Goal: Transaction & Acquisition: Subscribe to service/newsletter

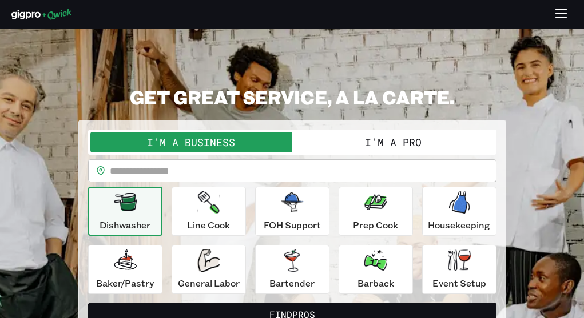
click at [557, 18] on icon "button" at bounding box center [561, 14] width 13 height 13
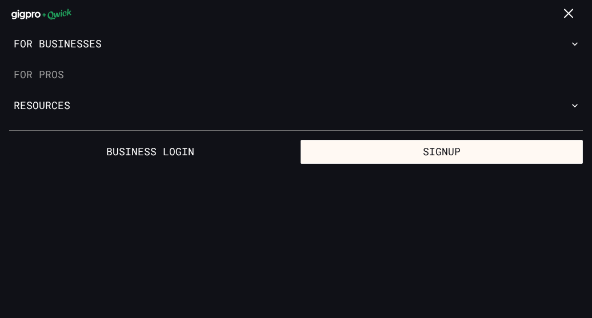
click at [39, 85] on link "For Pros" at bounding box center [296, 74] width 592 height 31
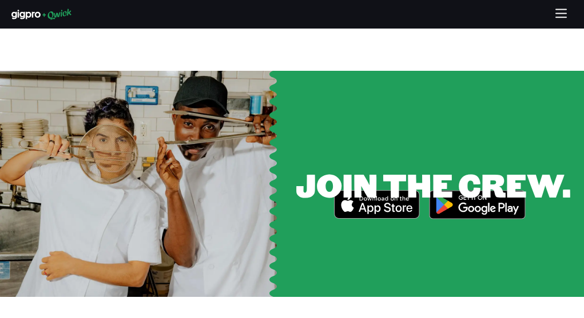
scroll to position [1671, 0]
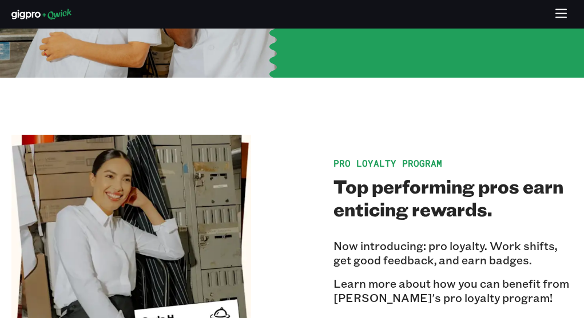
click at [563, 14] on icon "button" at bounding box center [561, 14] width 13 height 13
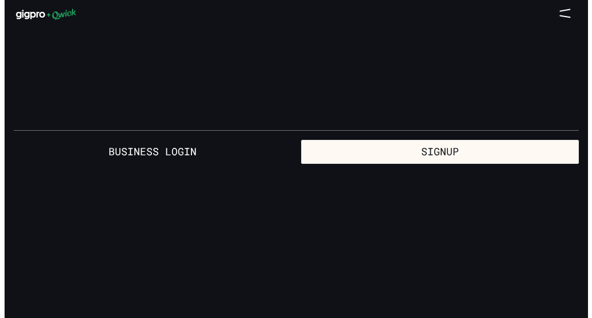
scroll to position [0, 0]
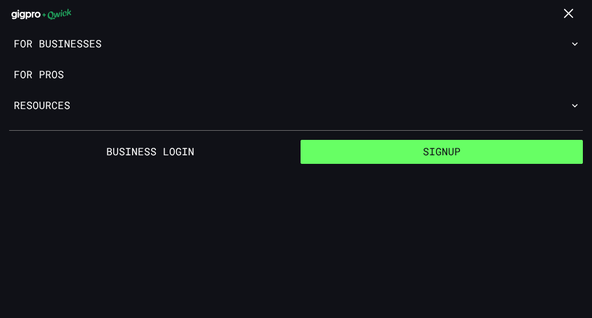
click at [396, 153] on button "Signup" at bounding box center [442, 152] width 282 height 24
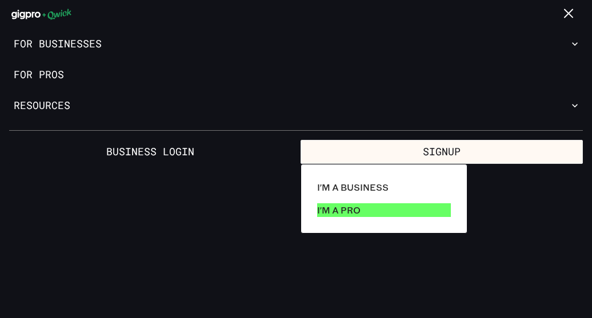
click at [352, 205] on p "I'm a Pro" at bounding box center [338, 211] width 43 height 14
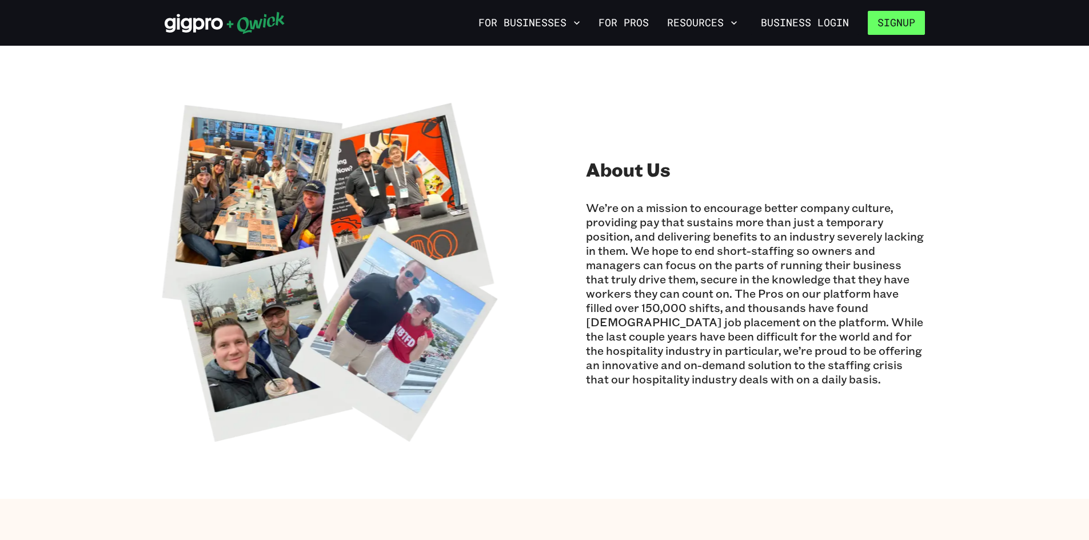
click at [906, 34] on button "Signup" at bounding box center [896, 23] width 57 height 24
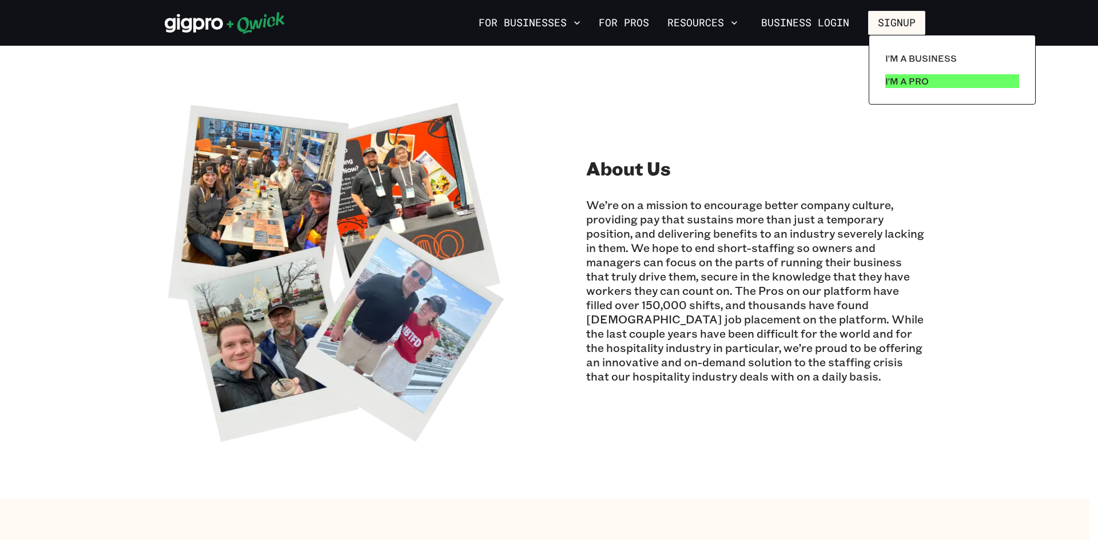
click at [899, 76] on p "I'm a Pro" at bounding box center [906, 81] width 43 height 14
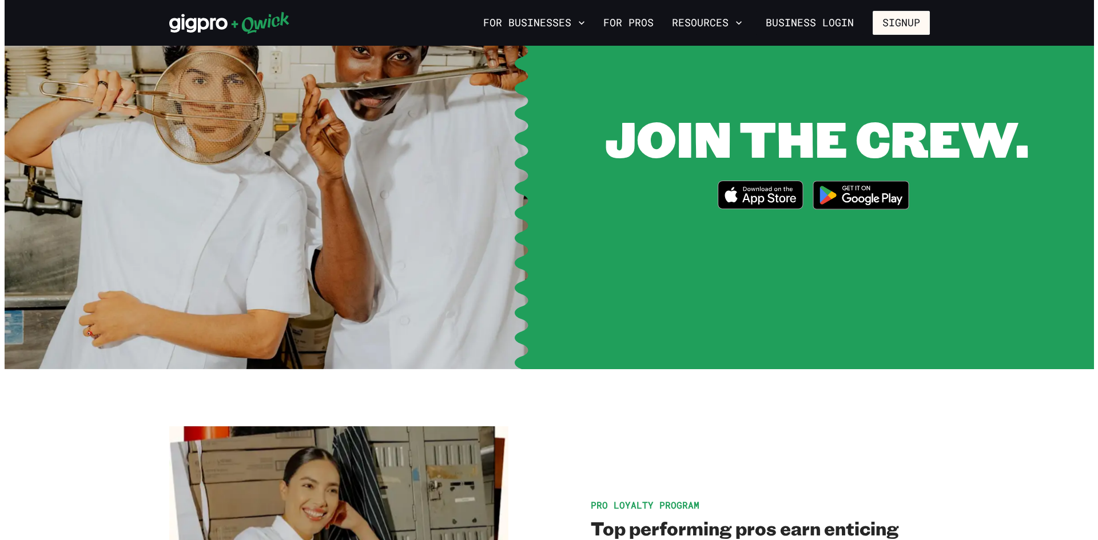
scroll to position [1382, 0]
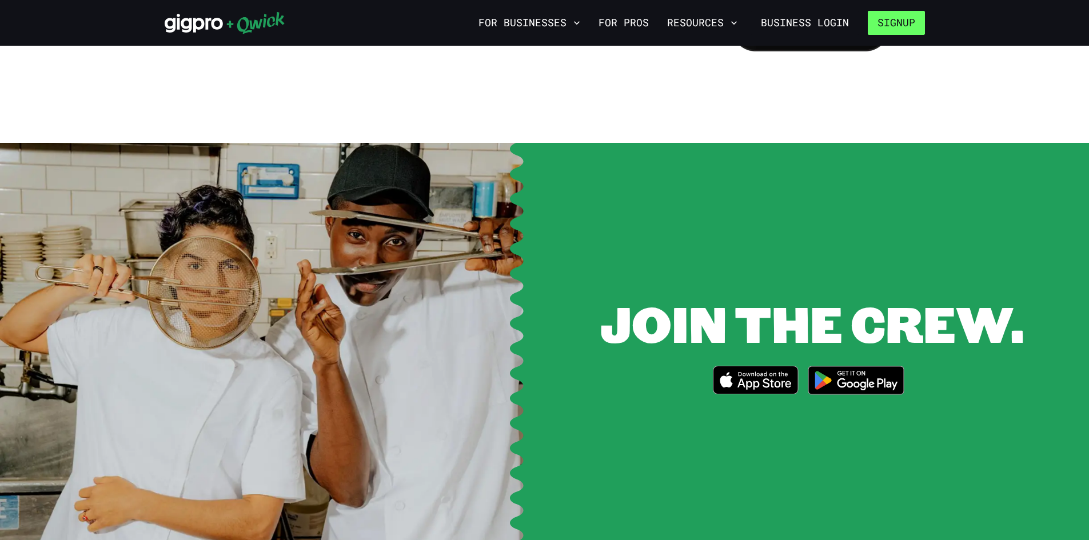
click at [889, 25] on button "Signup" at bounding box center [896, 23] width 57 height 24
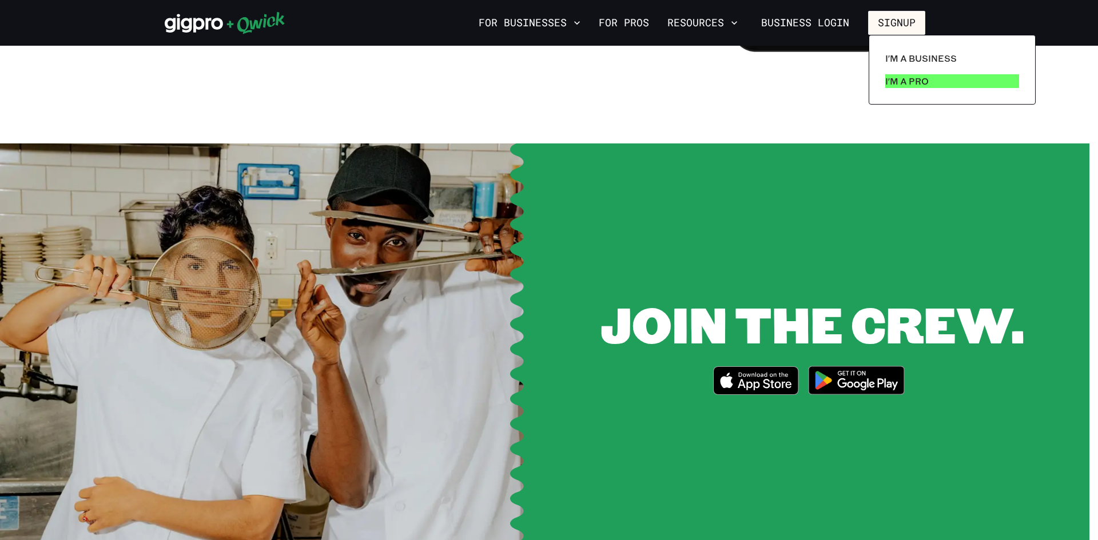
click at [890, 77] on p "I'm a Pro" at bounding box center [906, 81] width 43 height 14
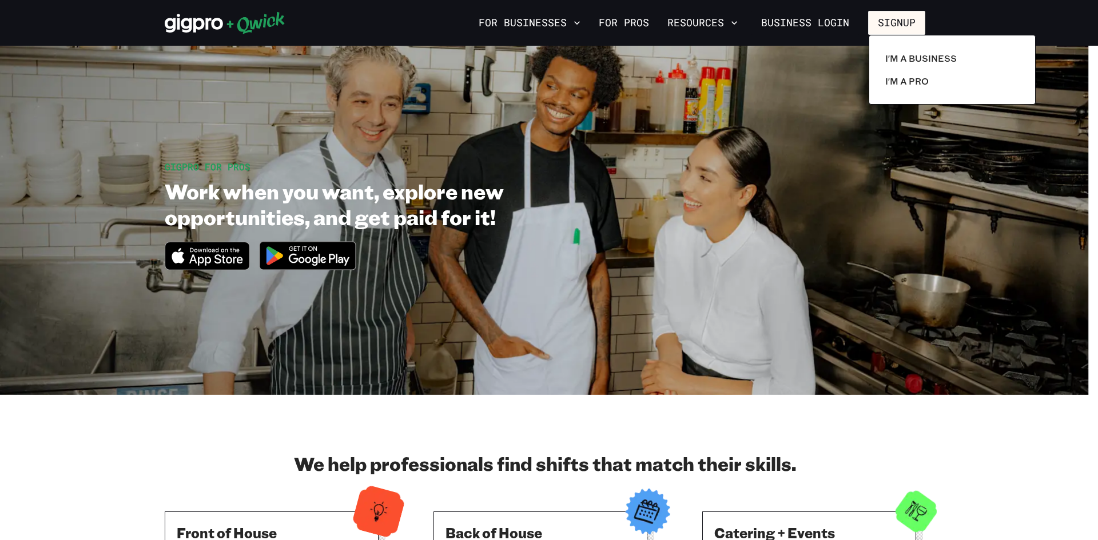
click at [624, 27] on div at bounding box center [549, 270] width 1098 height 540
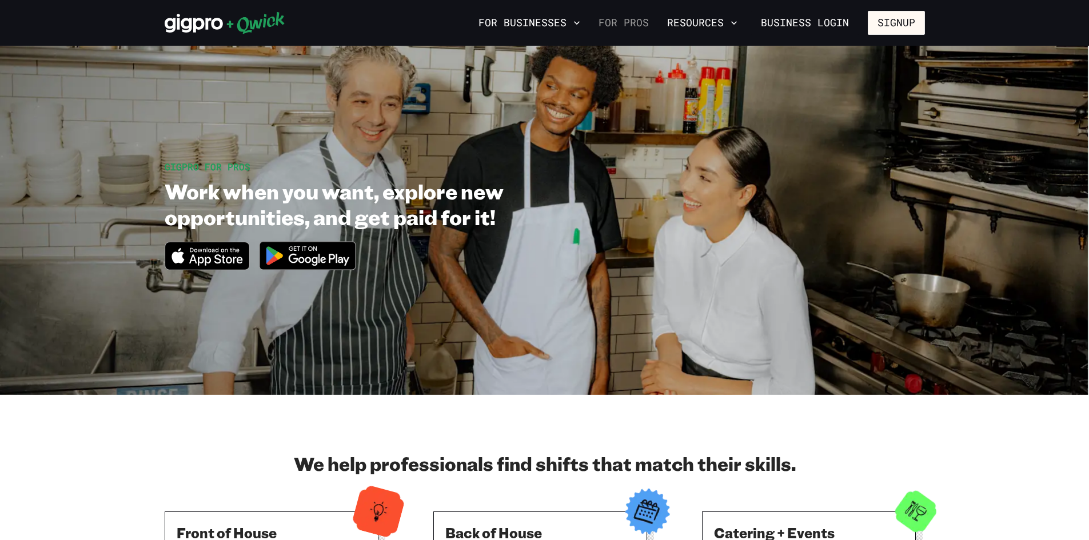
click at [624, 23] on link "For Pros" at bounding box center [623, 22] width 59 height 19
click at [623, 24] on link "For Pros" at bounding box center [623, 22] width 59 height 19
click at [894, 26] on button "Signup" at bounding box center [896, 23] width 57 height 24
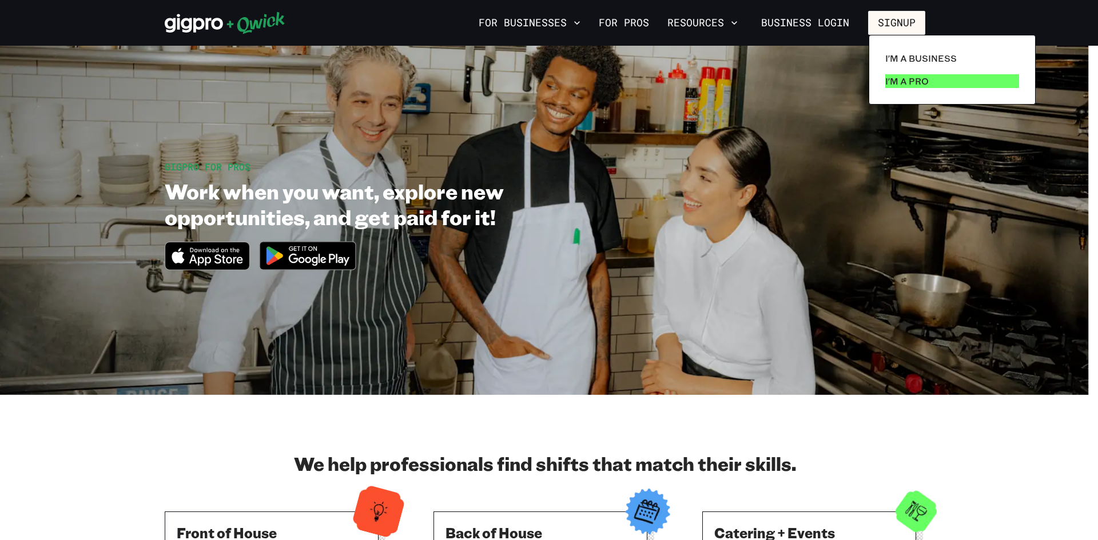
click at [891, 76] on p "I'm a Pro" at bounding box center [906, 81] width 43 height 14
click at [924, 81] on p "I'm a Pro" at bounding box center [906, 81] width 43 height 14
click at [922, 83] on p "I'm a Pro" at bounding box center [906, 81] width 43 height 14
